Goal: Find specific page/section: Find specific page/section

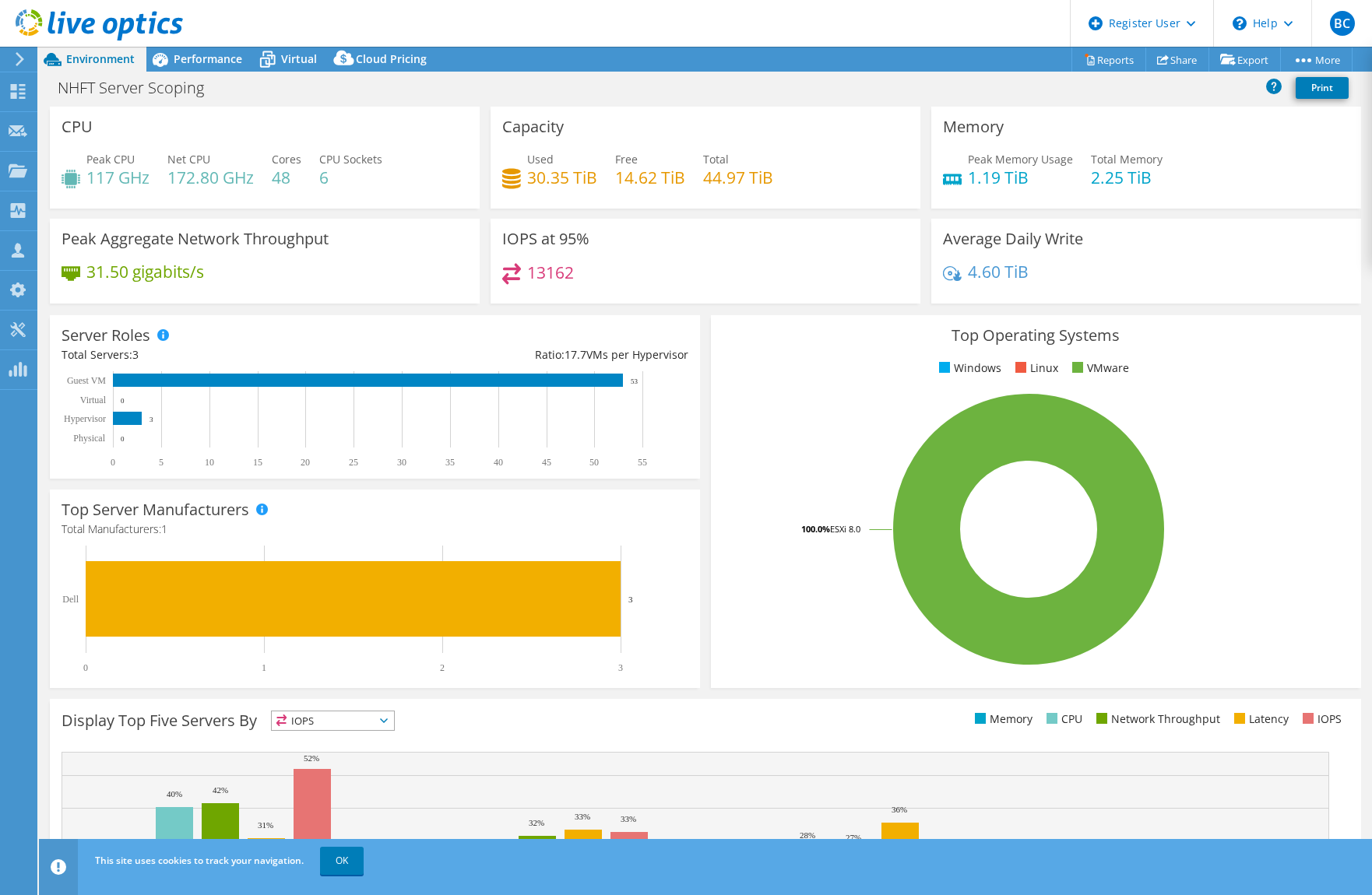
select select "USD"
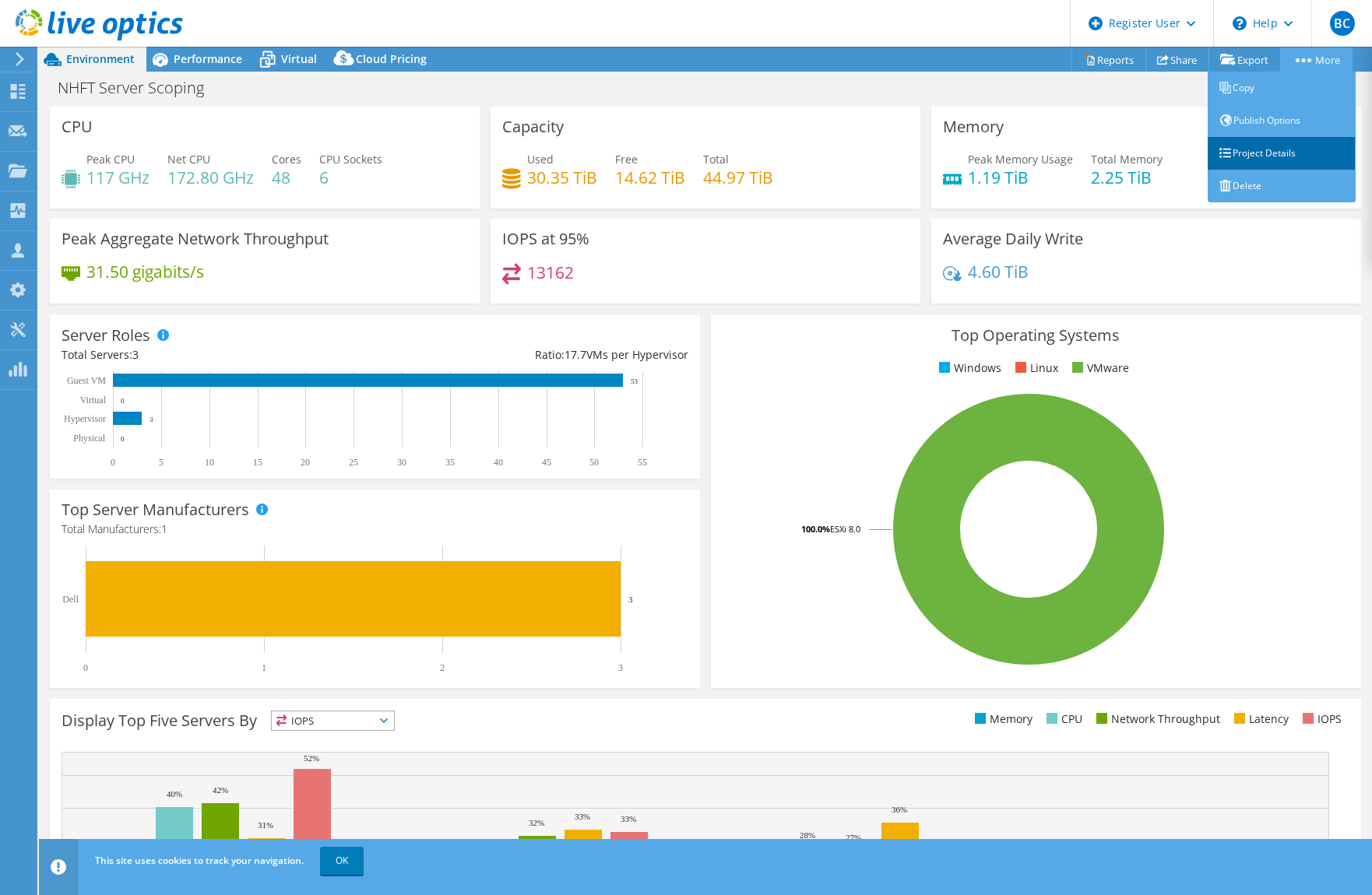
click at [1274, 161] on link "Project Details" at bounding box center [1281, 153] width 148 height 33
